Goal: Task Accomplishment & Management: Manage account settings

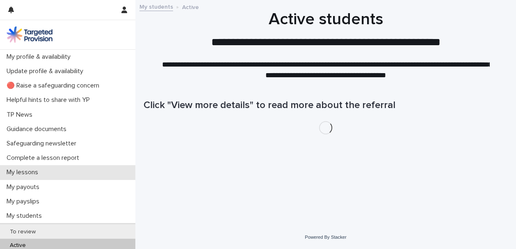
click at [99, 172] on div "My lessons" at bounding box center [67, 172] width 135 height 14
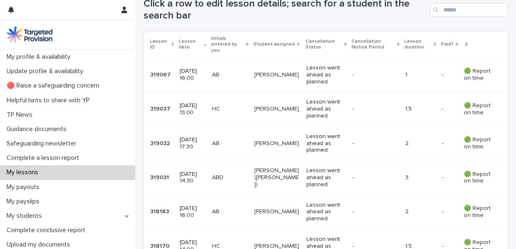
scroll to position [169, 0]
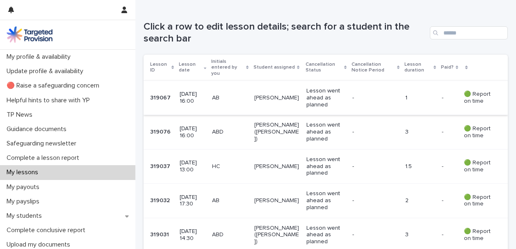
scroll to position [140, 0]
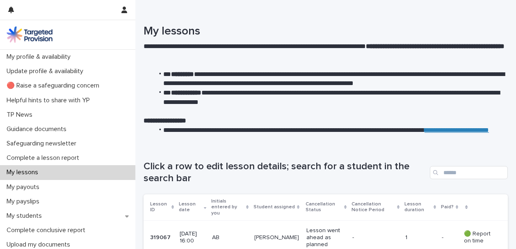
click at [104, 175] on div "My lessons" at bounding box center [67, 172] width 135 height 14
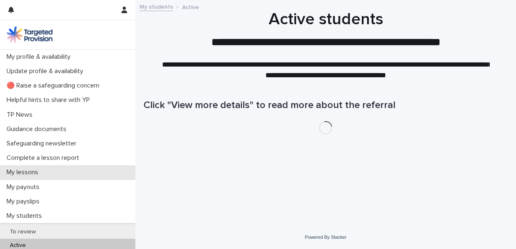
click at [70, 176] on div "My lessons" at bounding box center [67, 172] width 135 height 14
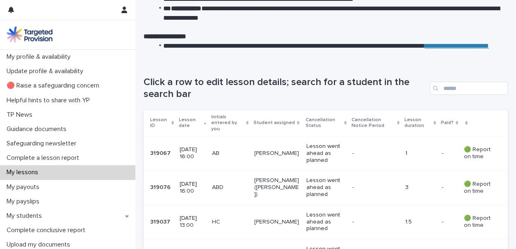
scroll to position [84, 0]
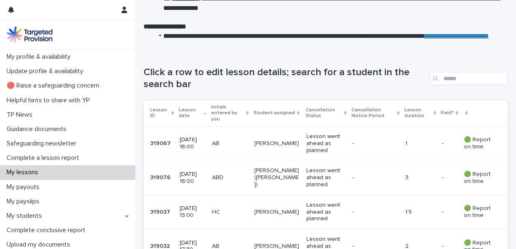
scroll to position [95, 0]
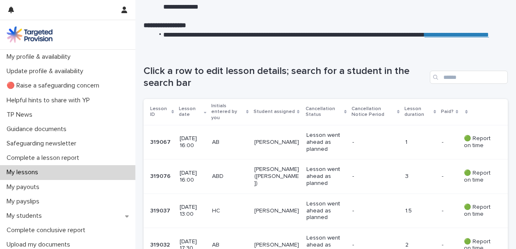
click at [267, 149] on td "[PERSON_NAME]" at bounding box center [277, 142] width 52 height 34
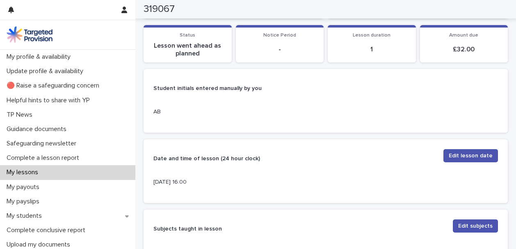
scroll to position [134, 0]
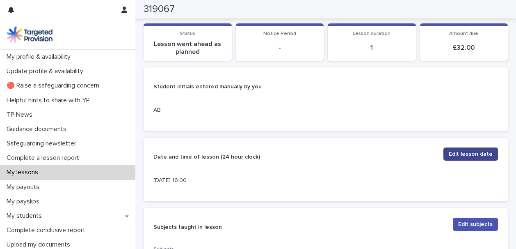
click at [472, 159] on button "Edit lesson date" at bounding box center [471, 153] width 55 height 13
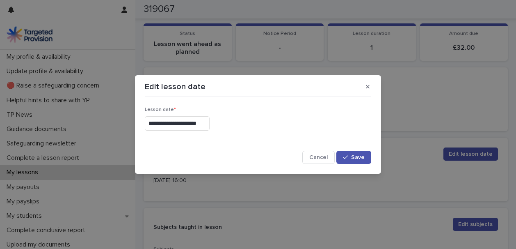
click at [202, 123] on input "**********" at bounding box center [177, 123] width 65 height 14
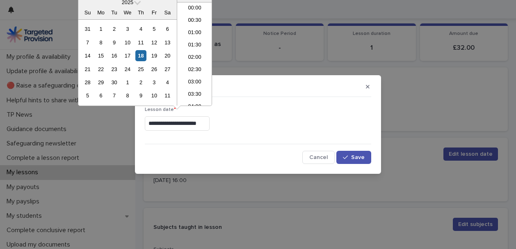
scroll to position [348, 0]
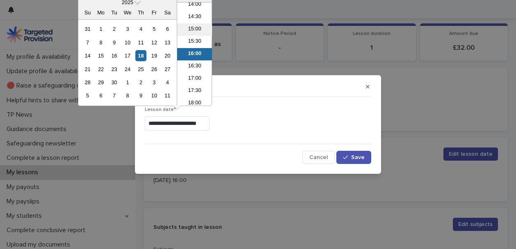
click at [196, 29] on li "15:00" at bounding box center [194, 29] width 35 height 12
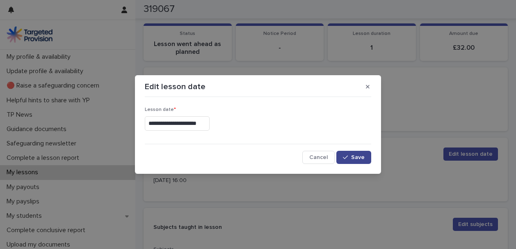
type input "**********"
click at [359, 152] on button "Save" at bounding box center [353, 157] width 35 height 13
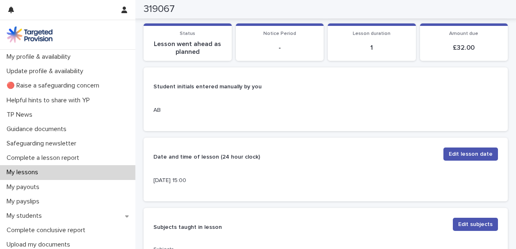
click at [72, 174] on div "My lessons" at bounding box center [67, 172] width 135 height 14
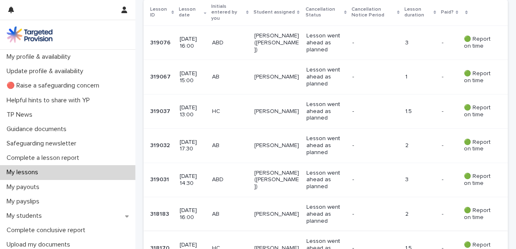
scroll to position [194, 0]
